Goal: Information Seeking & Learning: Learn about a topic

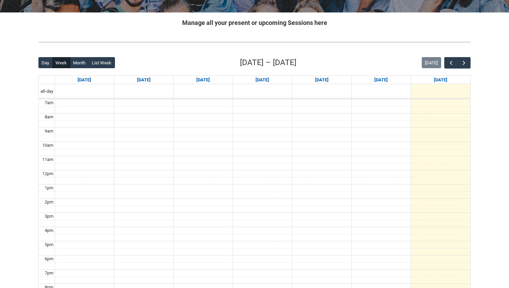
scroll to position [140, 0]
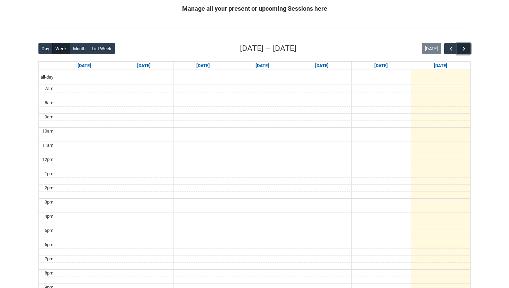
click at [465, 49] on span "button" at bounding box center [464, 48] width 7 height 7
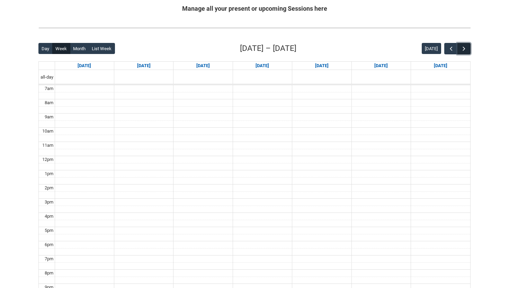
click at [465, 49] on span "button" at bounding box center [464, 48] width 7 height 7
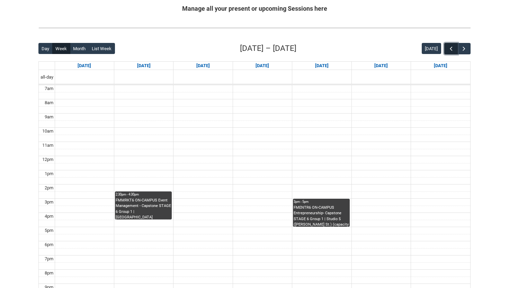
click at [449, 51] on span "button" at bounding box center [451, 48] width 7 height 7
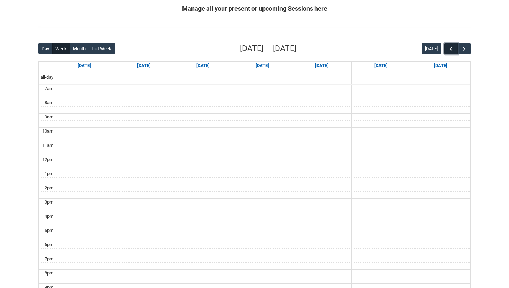
click at [449, 51] on span "button" at bounding box center [451, 48] width 7 height 7
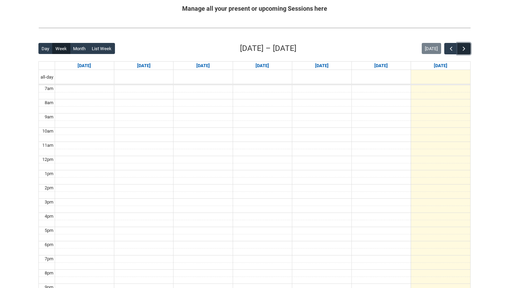
click at [461, 50] on span "button" at bounding box center [464, 48] width 7 height 7
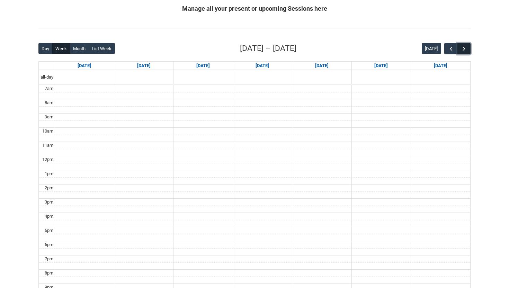
click at [461, 50] on span "button" at bounding box center [464, 48] width 7 height 7
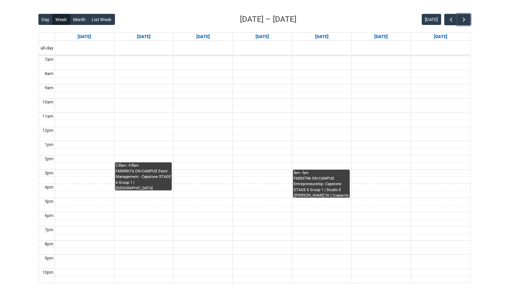
scroll to position [175, 0]
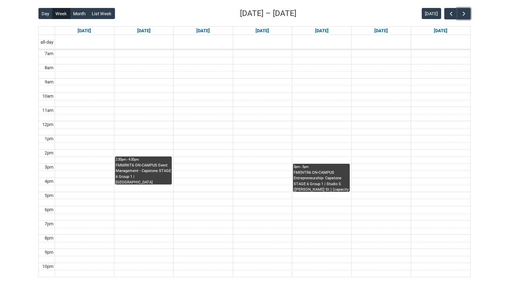
click at [140, 178] on div "FMMRKT6 ON-CAMPUS Event Management - Capstone STAGE 6 Group 1 | [GEOGRAPHIC_DAT…" at bounding box center [143, 174] width 55 height 22
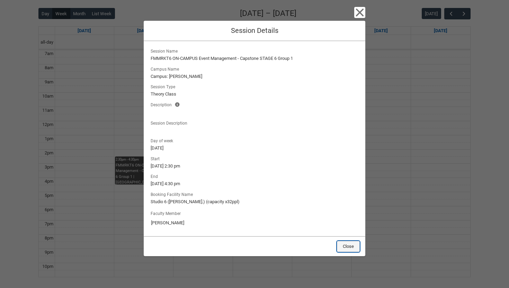
click at [347, 247] on button "Close" at bounding box center [348, 246] width 23 height 11
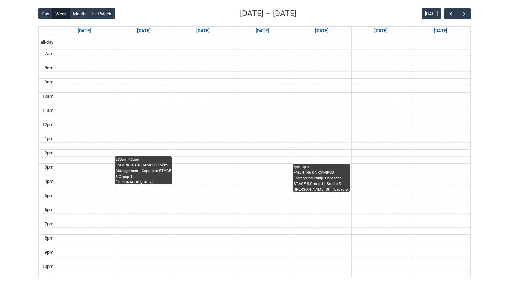
click at [155, 161] on div "2:30pm - 4:30pm" at bounding box center [143, 159] width 55 height 5
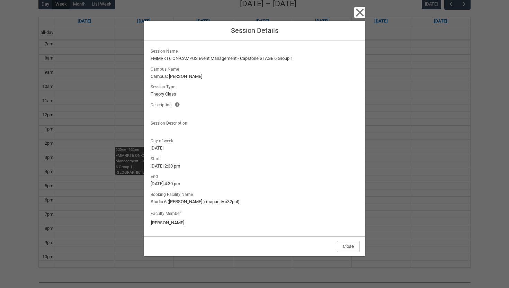
scroll to position [188, 0]
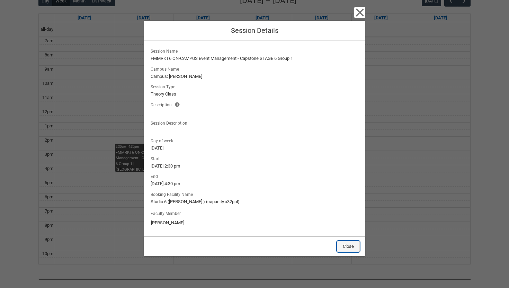
click at [354, 248] on button "Close" at bounding box center [348, 246] width 23 height 11
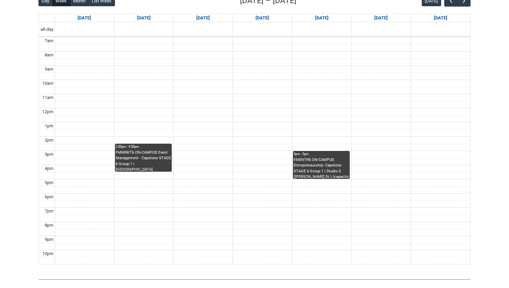
click at [334, 172] on div "FMENTR6 ON-CAMPUS Entrepreneurship- Capstone STAGE 6 Group 1 | Studio 5 ([PERSO…" at bounding box center [321, 168] width 55 height 22
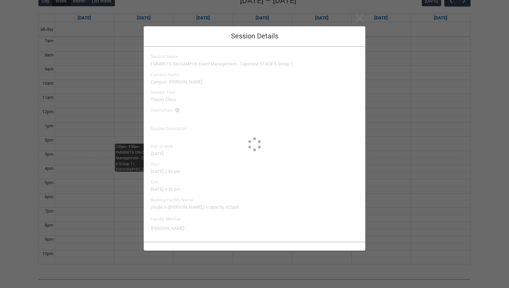
type input "[PERSON_NAME]"
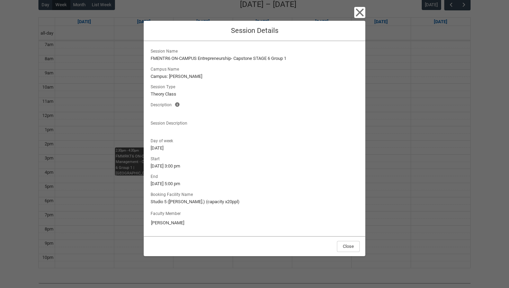
scroll to position [184, 0]
click at [356, 247] on button "Close" at bounding box center [348, 246] width 23 height 11
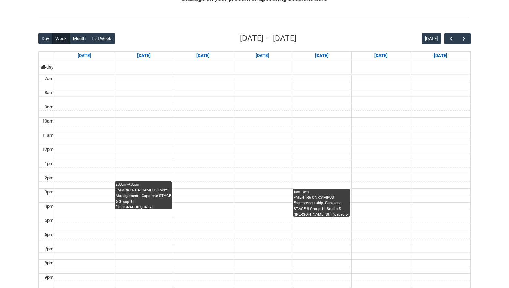
scroll to position [131, 0]
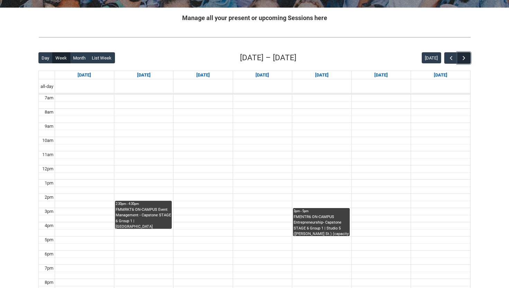
click at [462, 56] on span "button" at bounding box center [464, 58] width 7 height 7
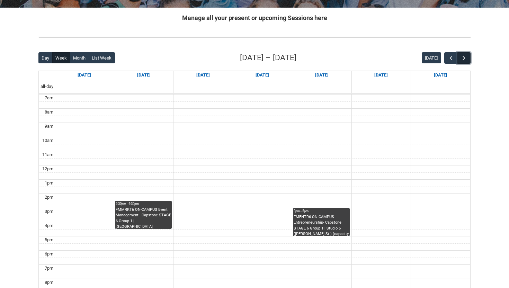
click at [462, 56] on span "button" at bounding box center [464, 58] width 7 height 7
click at [470, 61] on button "button" at bounding box center [464, 57] width 13 height 11
click at [469, 61] on button "button" at bounding box center [464, 57] width 13 height 11
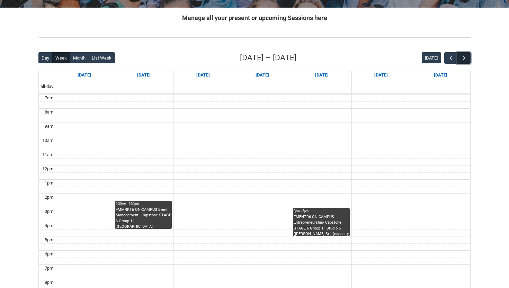
click at [469, 61] on button "button" at bounding box center [464, 57] width 13 height 11
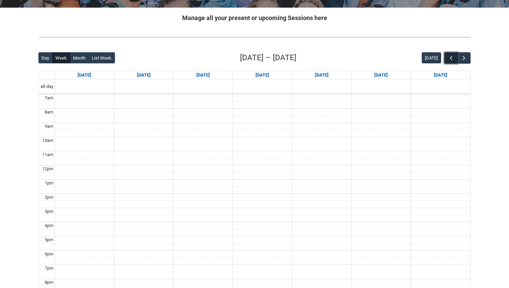
click at [446, 60] on button "button" at bounding box center [451, 57] width 13 height 11
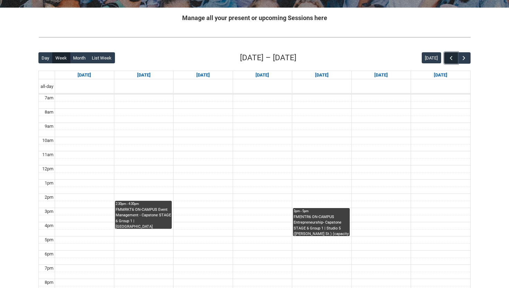
click at [446, 60] on button "button" at bounding box center [451, 57] width 13 height 11
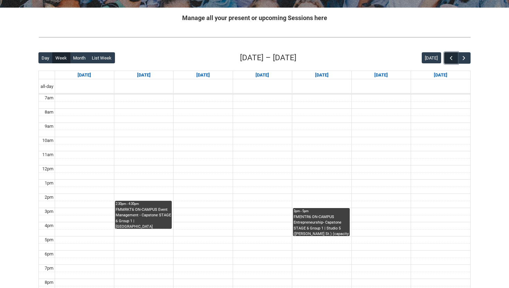
click at [446, 60] on button "button" at bounding box center [451, 57] width 13 height 11
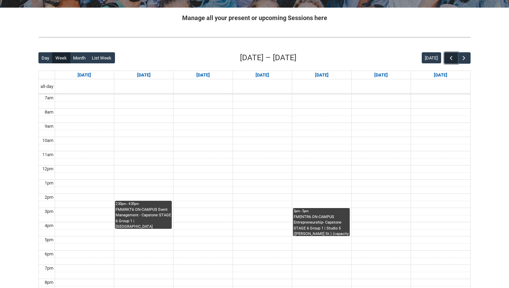
click at [446, 60] on button "button" at bounding box center [451, 57] width 13 height 11
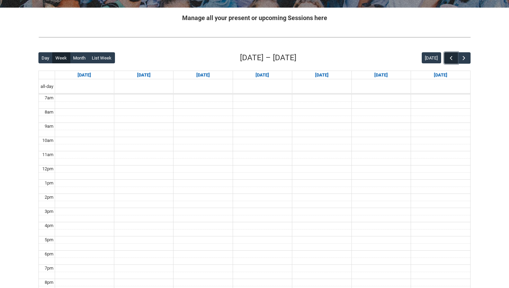
click at [446, 60] on button "button" at bounding box center [451, 57] width 13 height 11
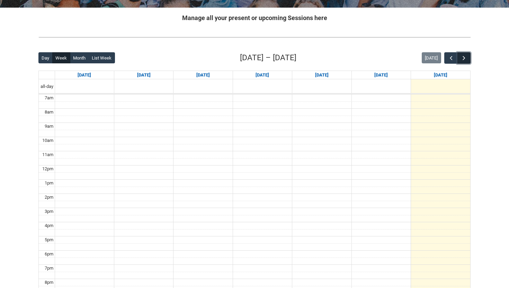
click at [466, 60] on span "button" at bounding box center [464, 58] width 7 height 7
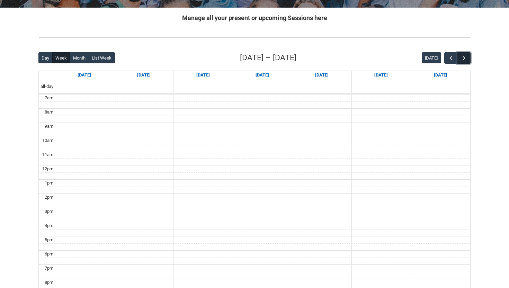
click at [466, 60] on span "button" at bounding box center [464, 58] width 7 height 7
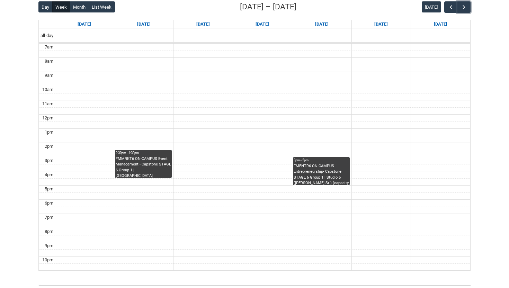
scroll to position [181, 0]
